Goal: Information Seeking & Learning: Learn about a topic

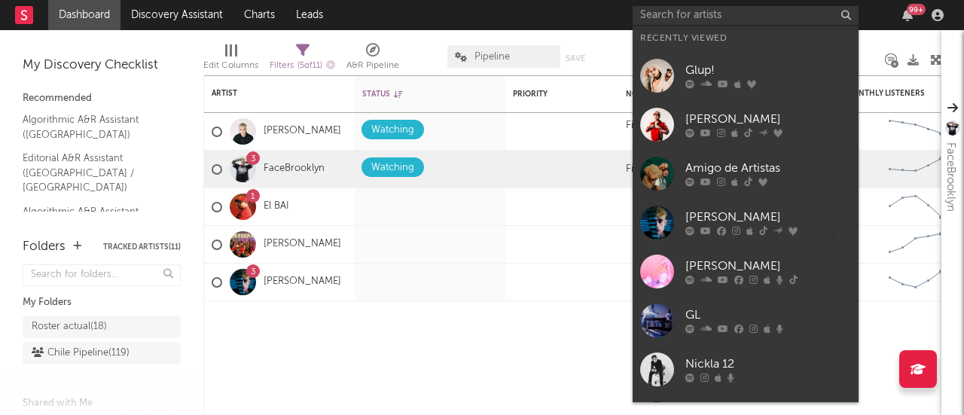
type input "r"
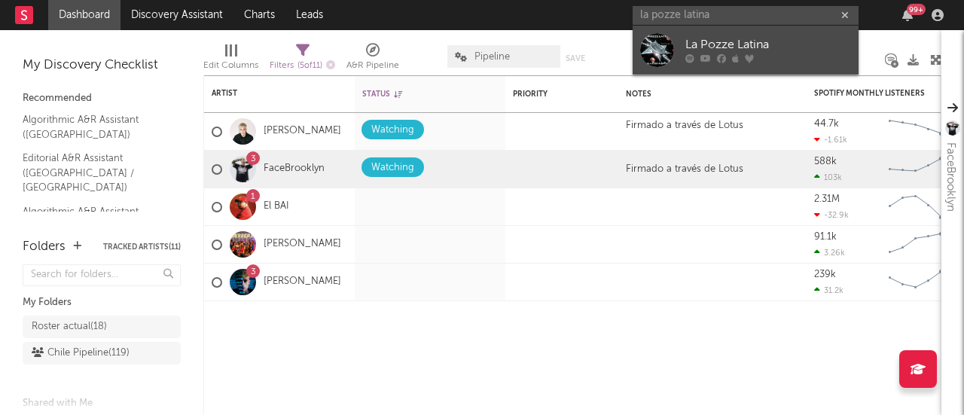
type input "la pozze latina"
click at [696, 44] on div "La Pozze Latina" at bounding box center [768, 45] width 166 height 18
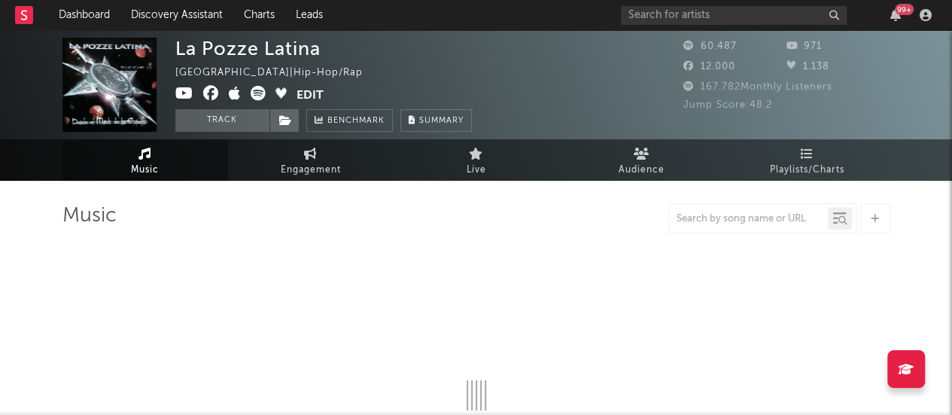
select select "6m"
